Goal: Task Accomplishment & Management: Complete application form

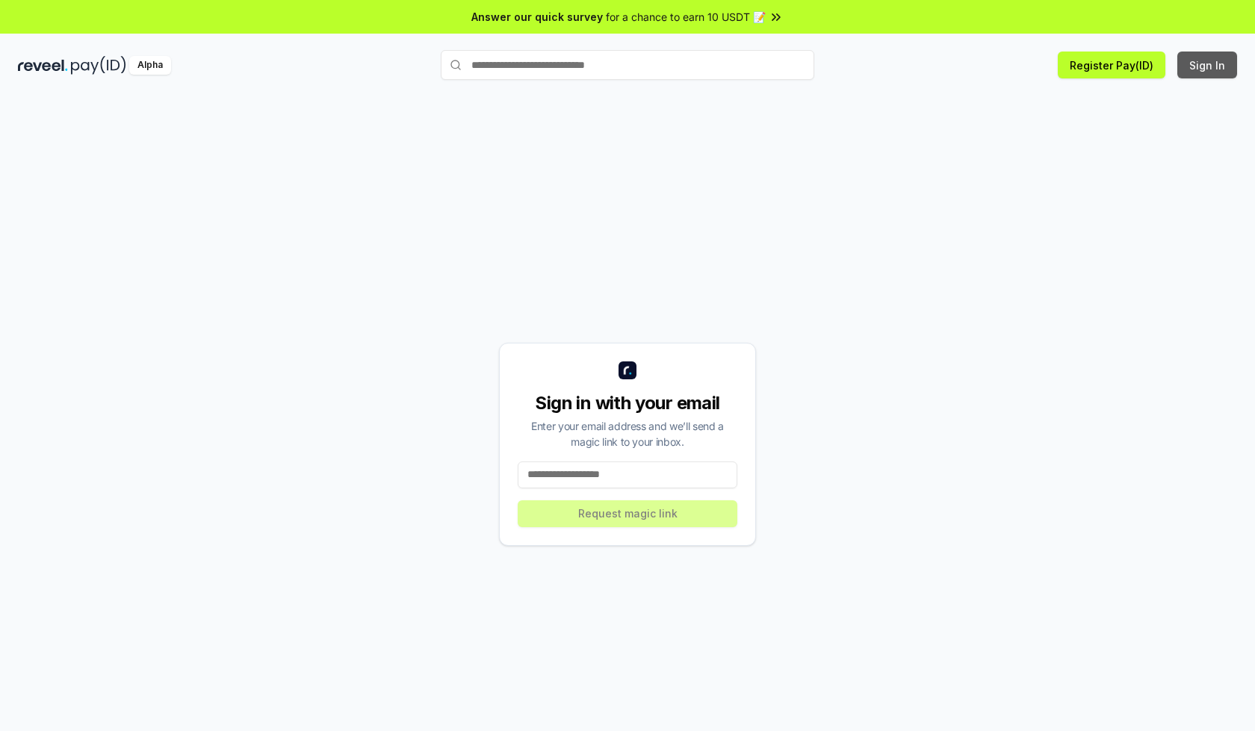
click at [1208, 65] on button "Sign In" at bounding box center [1207, 65] width 60 height 27
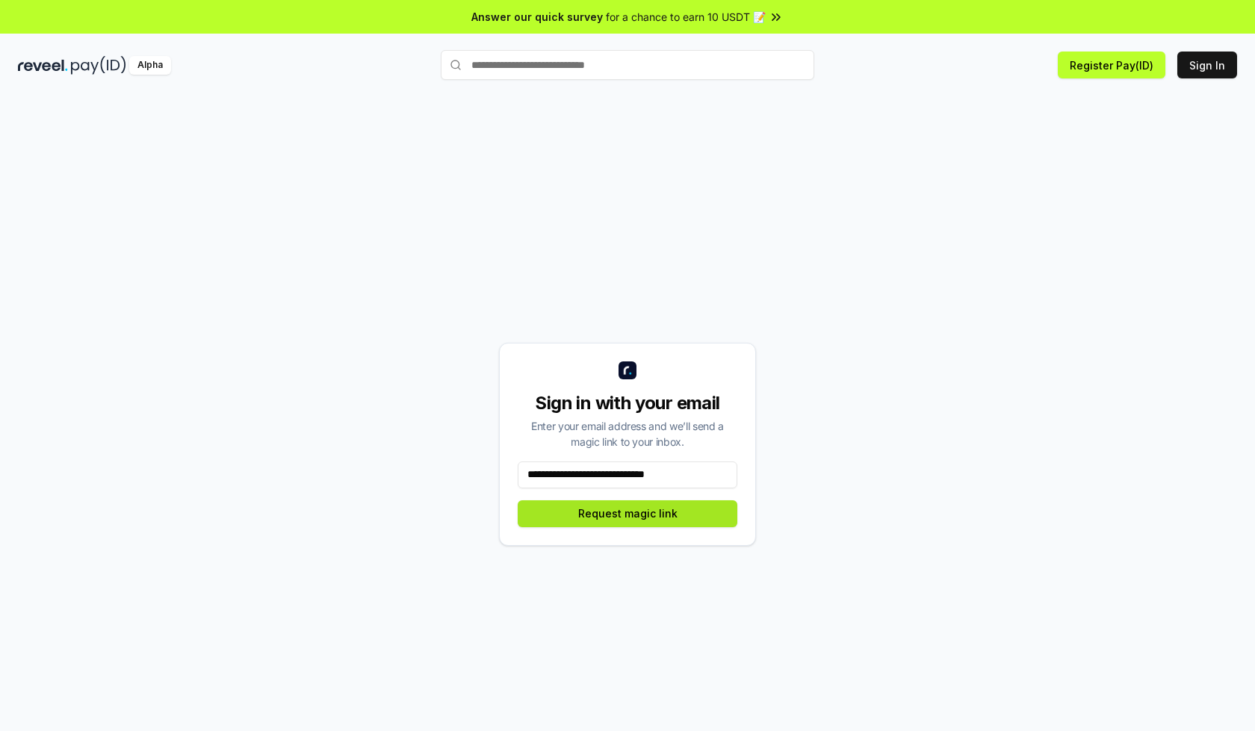
type input "**********"
click at [627, 513] on button "Request magic link" at bounding box center [628, 513] width 220 height 27
